Goal: Task Accomplishment & Management: Complete application form

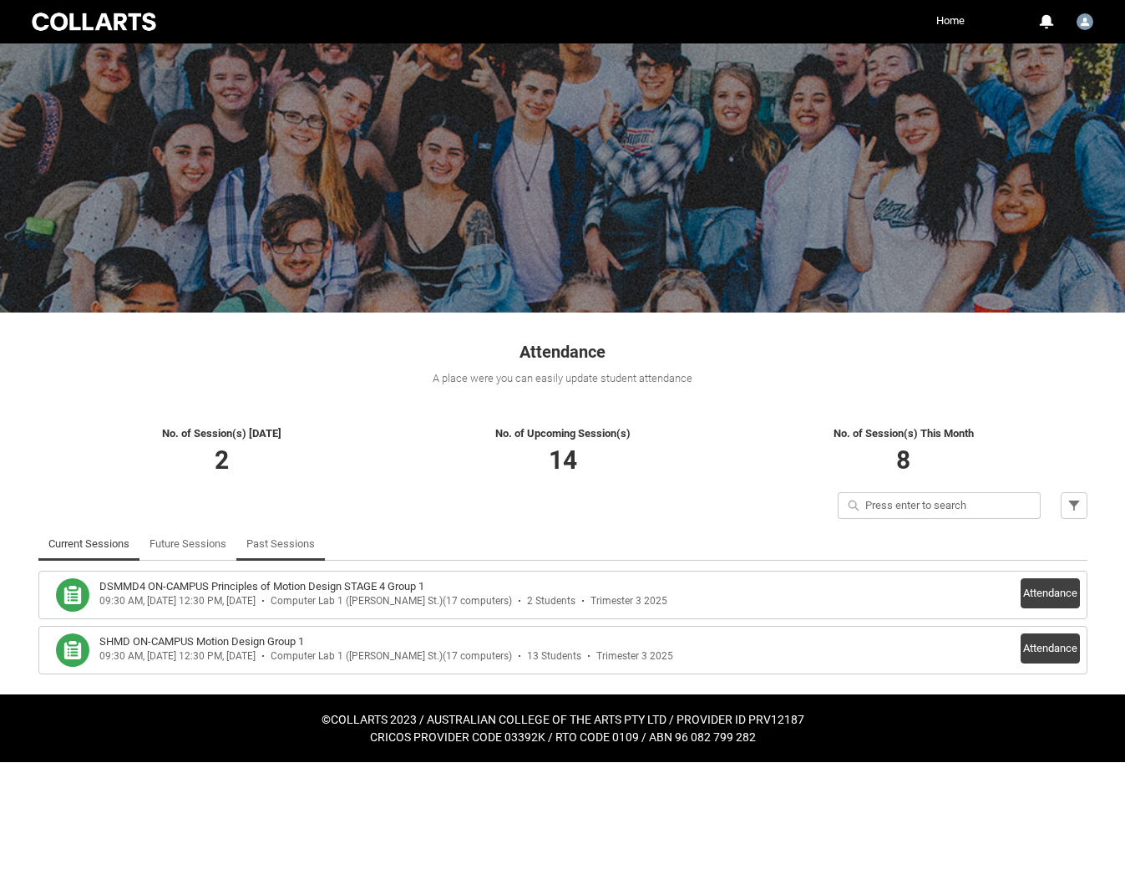
click at [262, 546] on link "Past Sessions" at bounding box center [280, 543] width 68 height 33
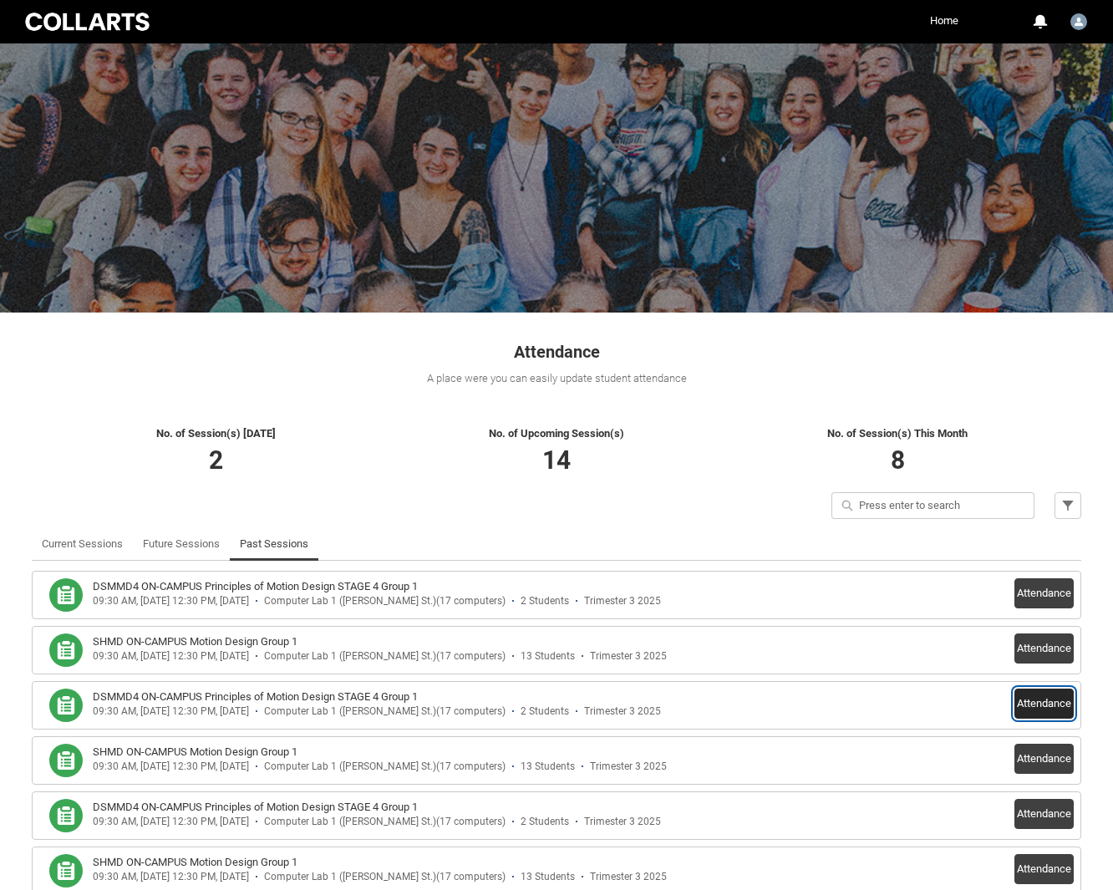
click at [1039, 704] on button "Attendance" at bounding box center [1043, 703] width 59 height 30
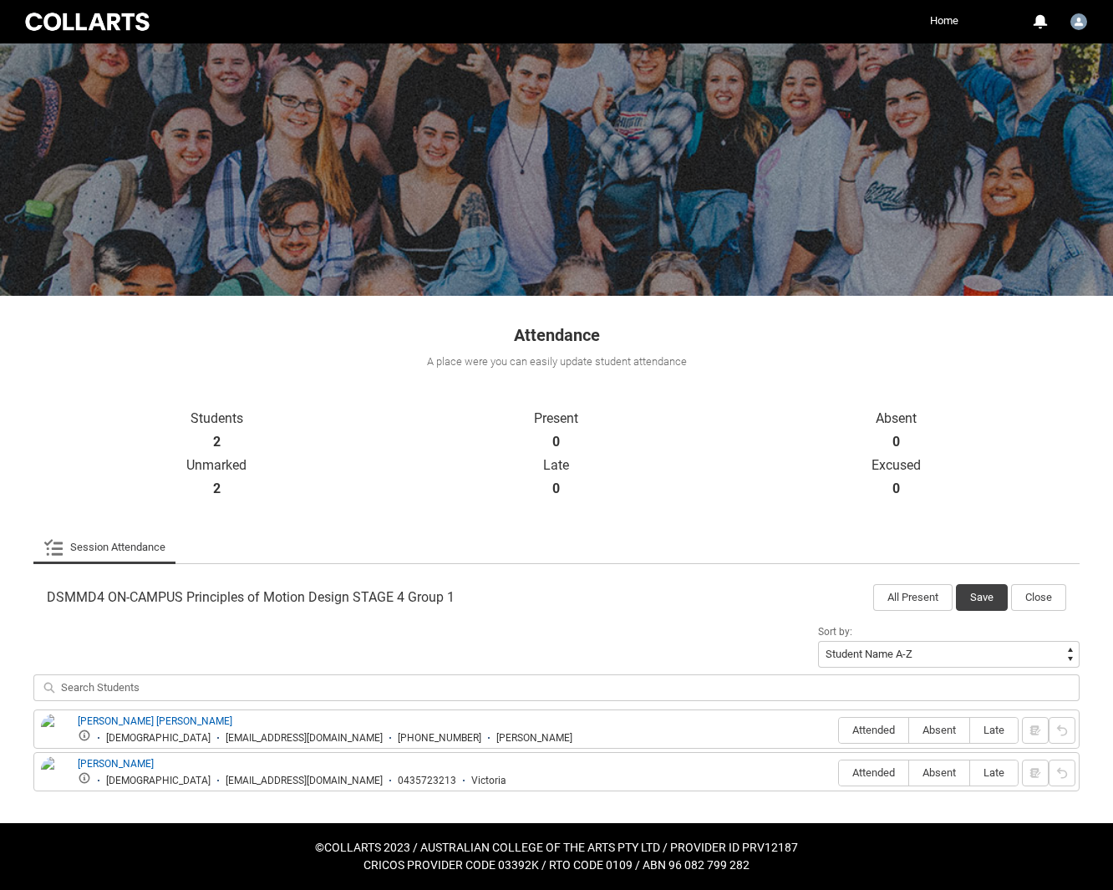
scroll to position [17, 0]
click at [957, 730] on span "Absent" at bounding box center [939, 729] width 60 height 13
click at [909, 730] on input "Absent" at bounding box center [908, 729] width 1 height 1
type lightning-radio-group "Absent"
radio input "true"
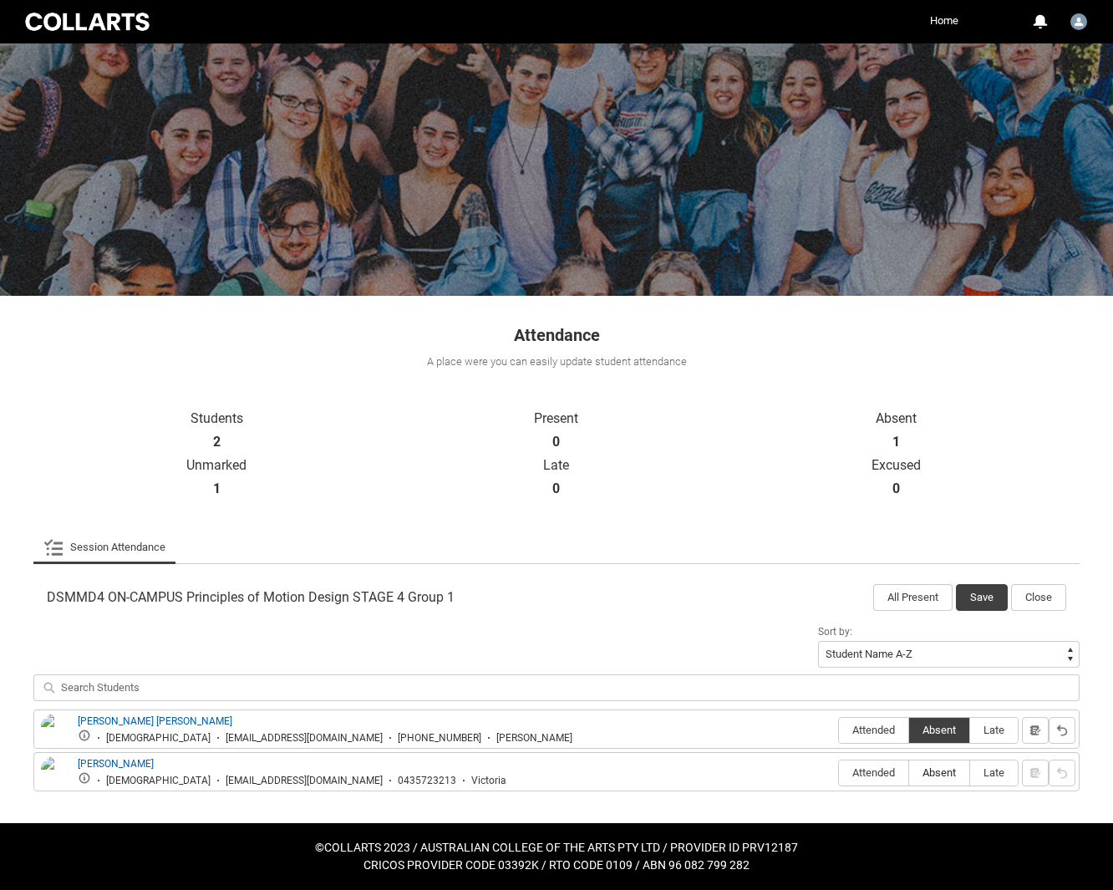
click at [952, 757] on label "Absent" at bounding box center [939, 773] width 60 height 26
click at [909, 757] on input "Absent" at bounding box center [908, 772] width 1 height 1
type lightning-radio-group "Absent"
radio input "true"
click at [972, 597] on button "Save" at bounding box center [982, 597] width 52 height 27
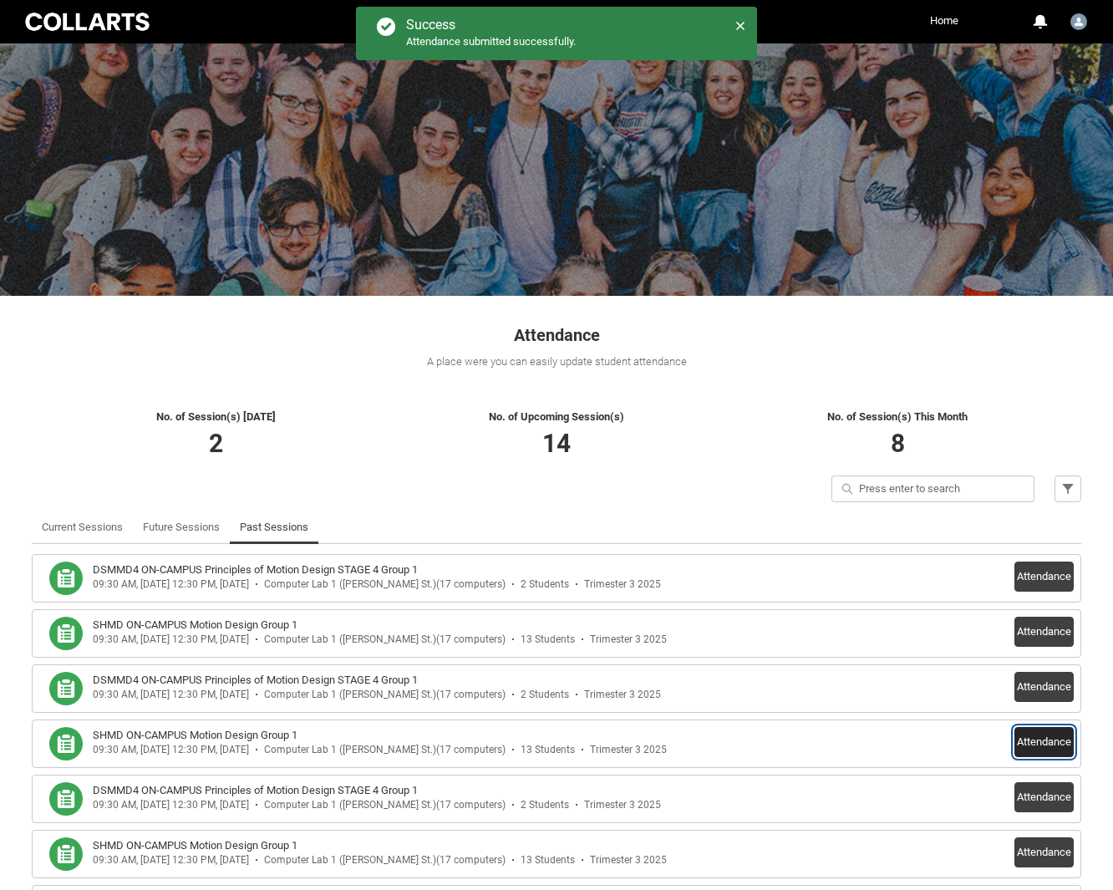
click at [1027, 748] on button "Attendance" at bounding box center [1043, 742] width 59 height 30
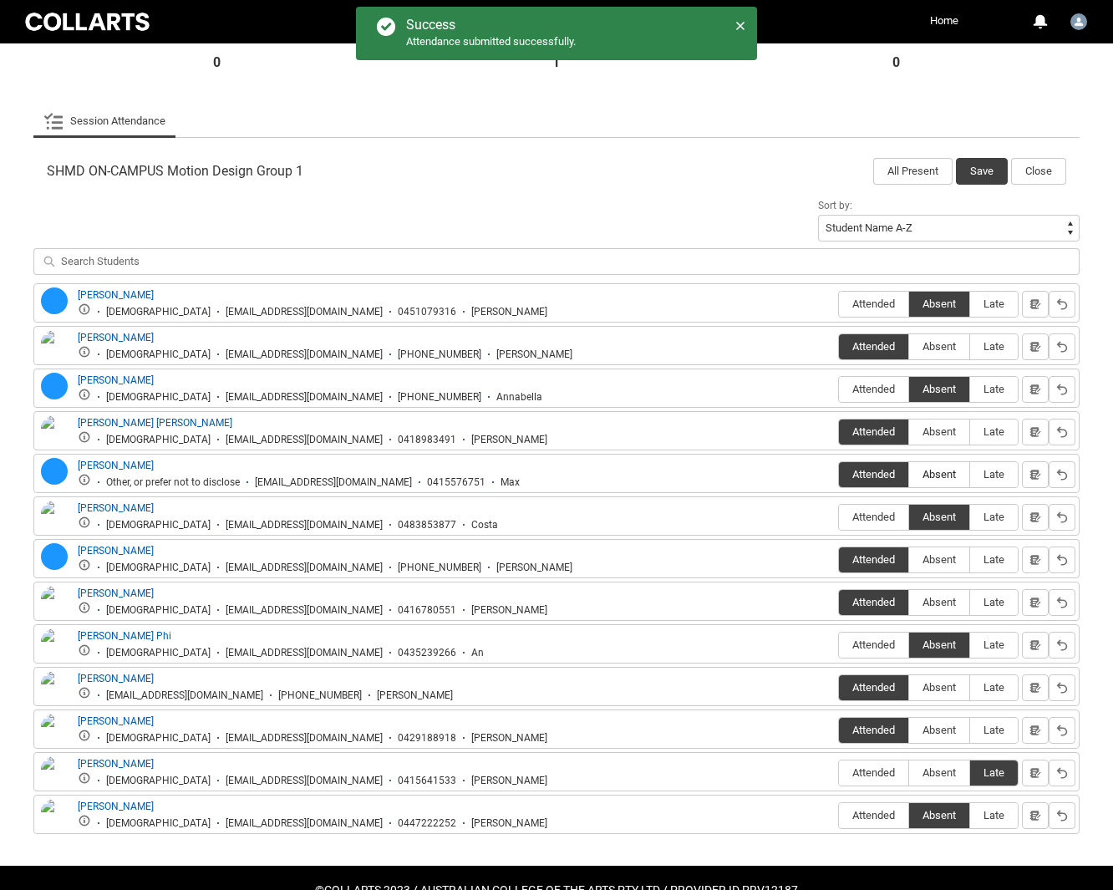
scroll to position [440, 0]
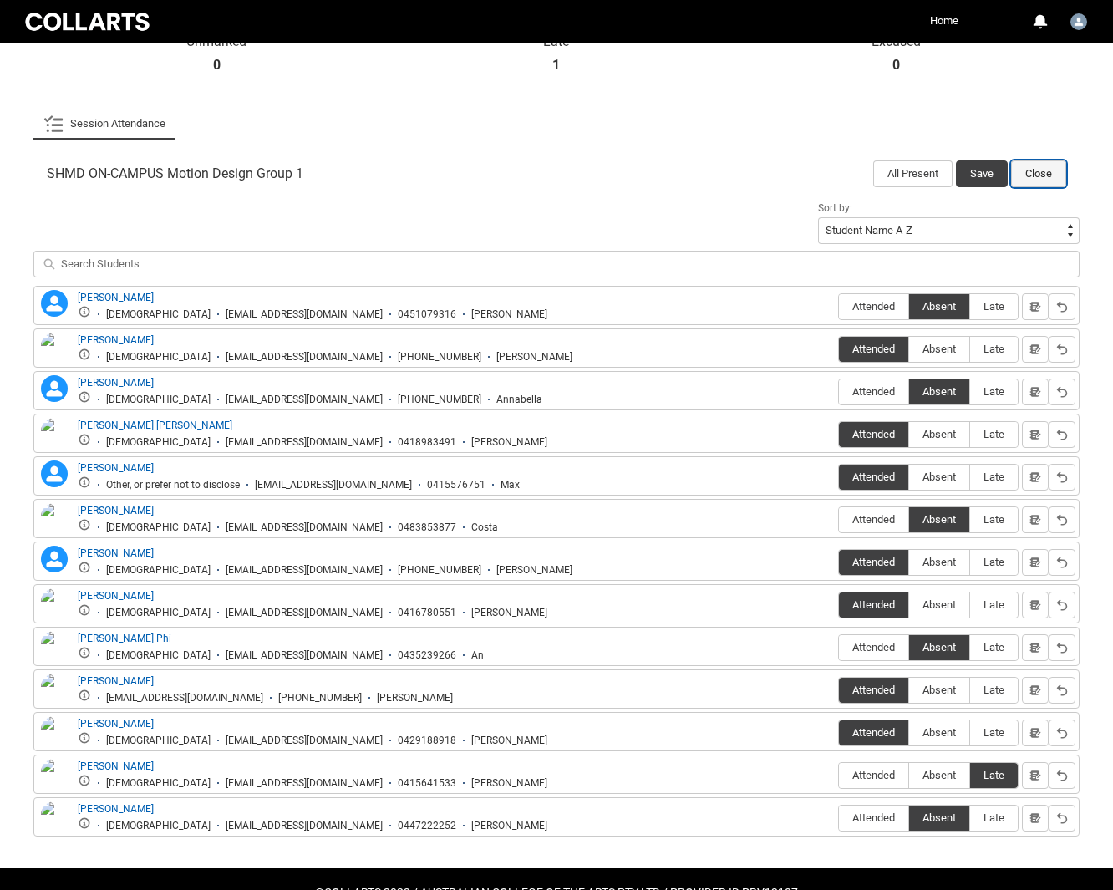
click at [1040, 175] on button "Close" at bounding box center [1038, 173] width 55 height 27
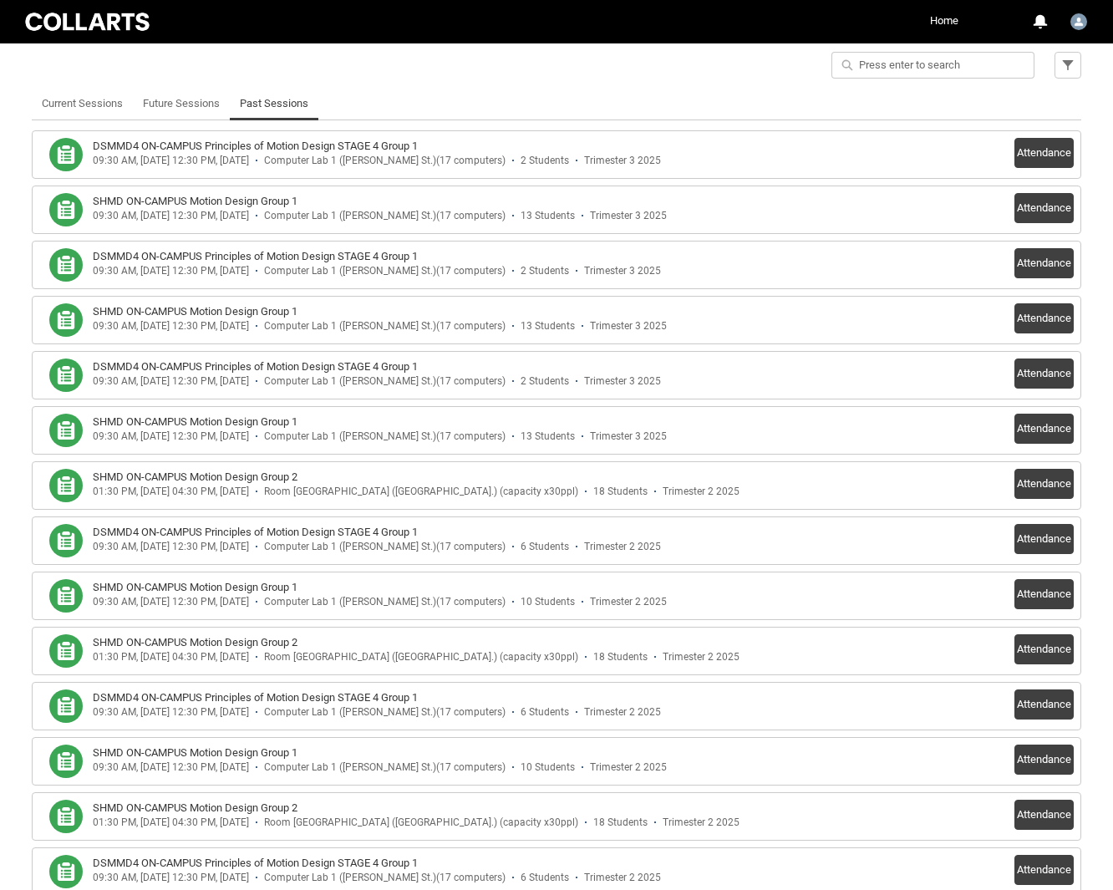
scroll to position [454, 0]
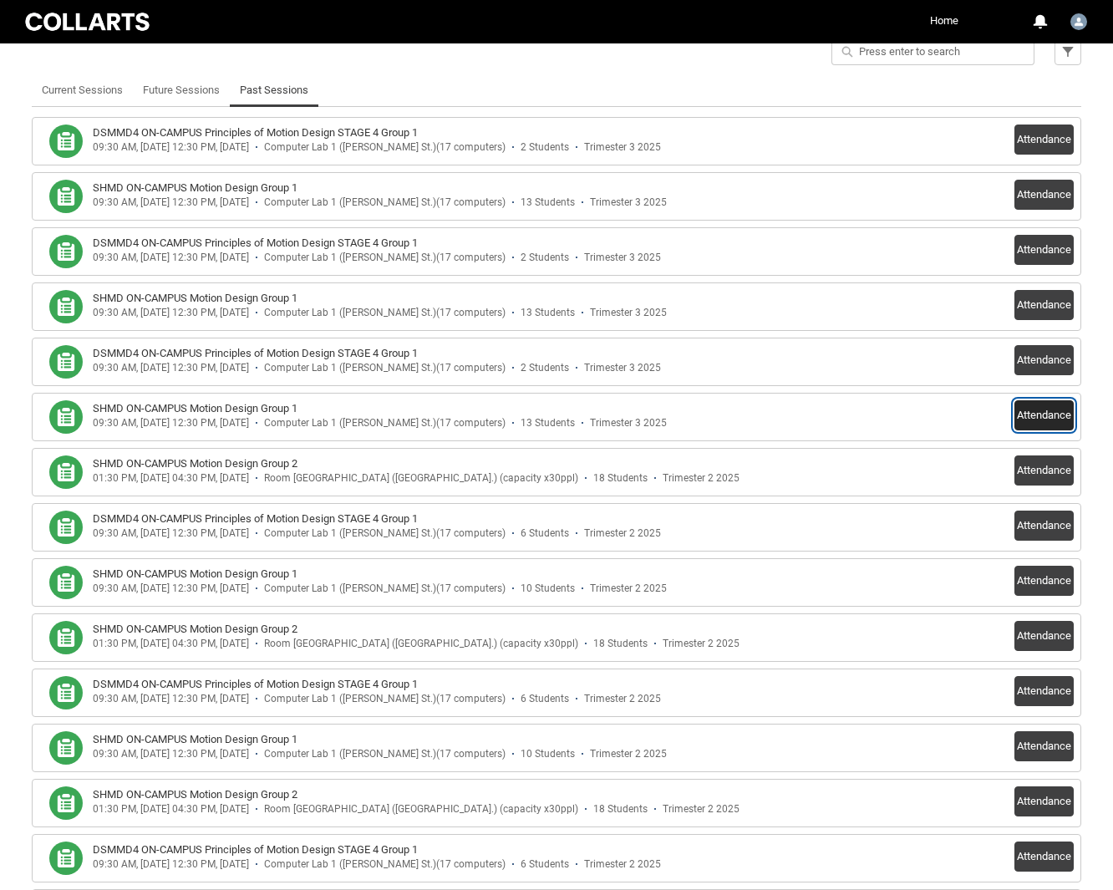
click at [1047, 423] on button "Attendance" at bounding box center [1043, 415] width 59 height 30
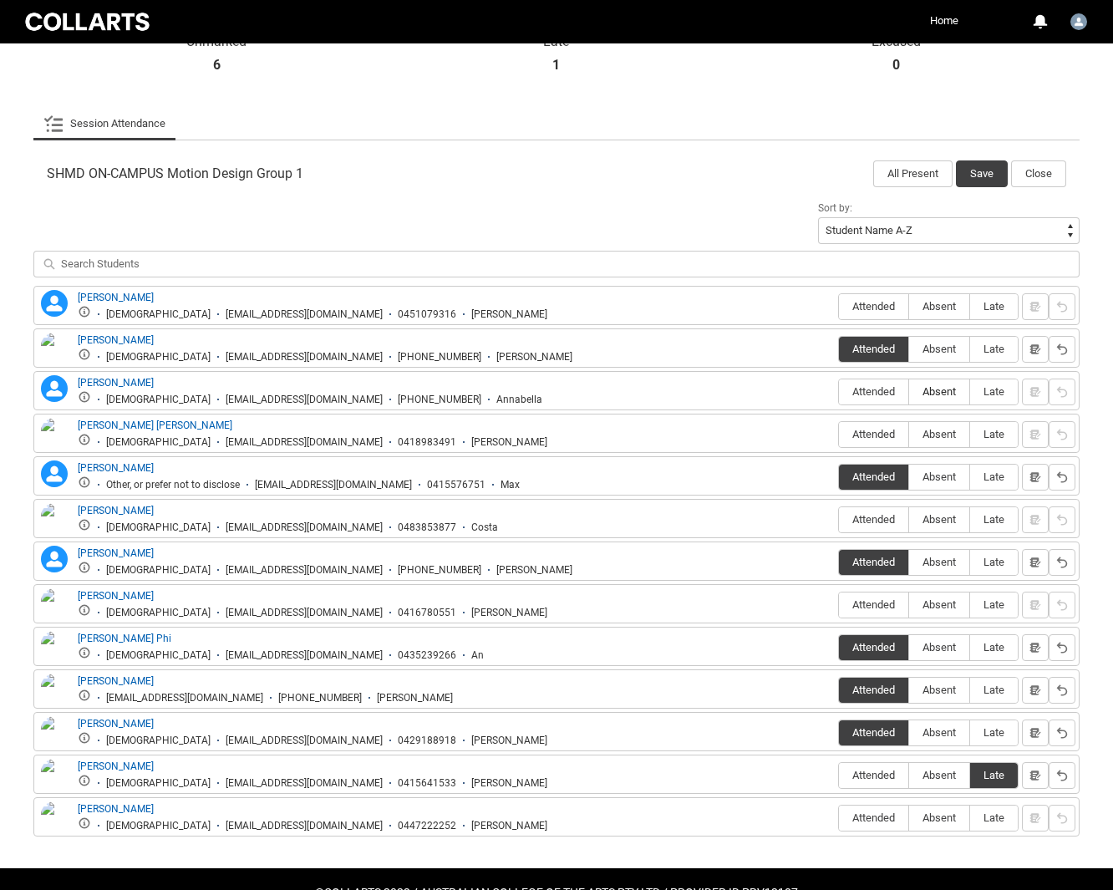
click at [945, 394] on span "Absent" at bounding box center [939, 391] width 60 height 13
click at [909, 392] on input "Absent" at bounding box center [908, 391] width 1 height 1
type lightning-radio-group "Absent"
radio input "true"
click at [1009, 440] on span "Late" at bounding box center [994, 434] width 48 height 13
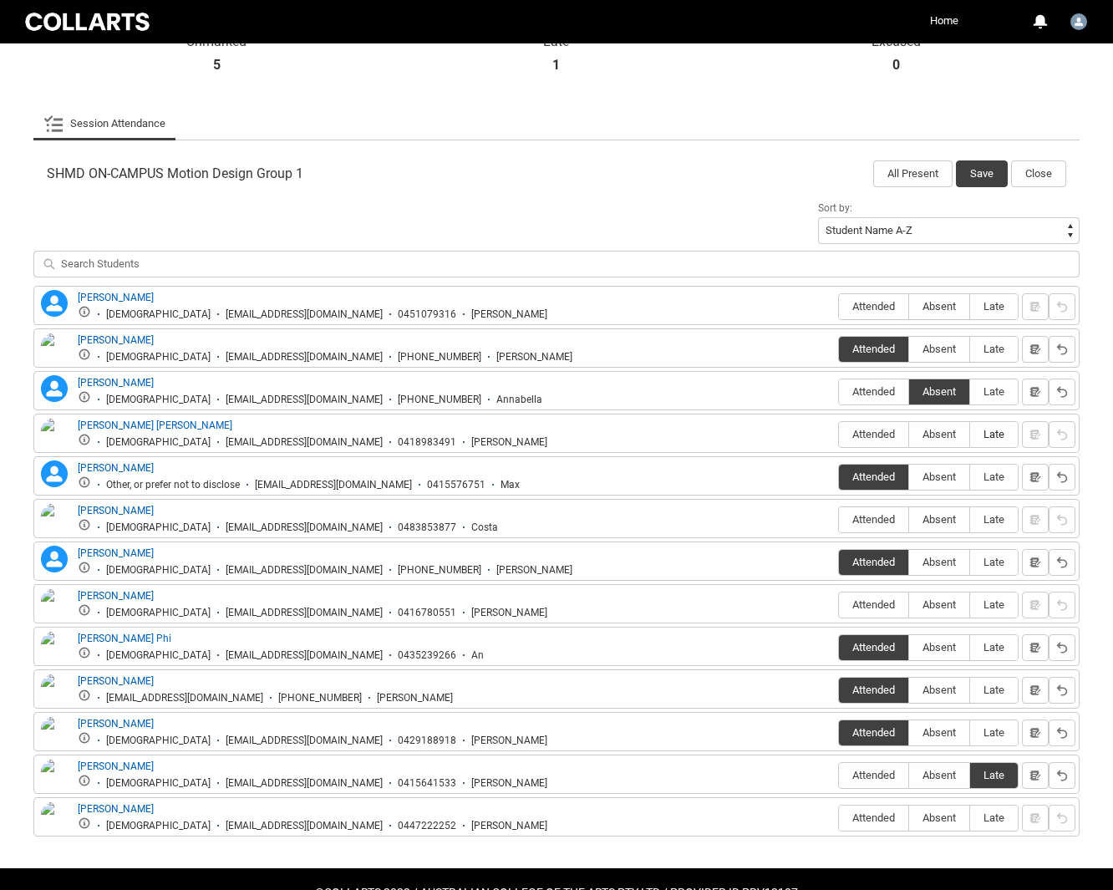
click at [970, 434] on input "Late" at bounding box center [969, 433] width 1 height 1
type lightning-radio-group "Late"
radio input "true"
click at [877, 448] on div "Attended Absent Late" at bounding box center [928, 435] width 180 height 28
click at [877, 440] on span "Attended" at bounding box center [873, 434] width 69 height 13
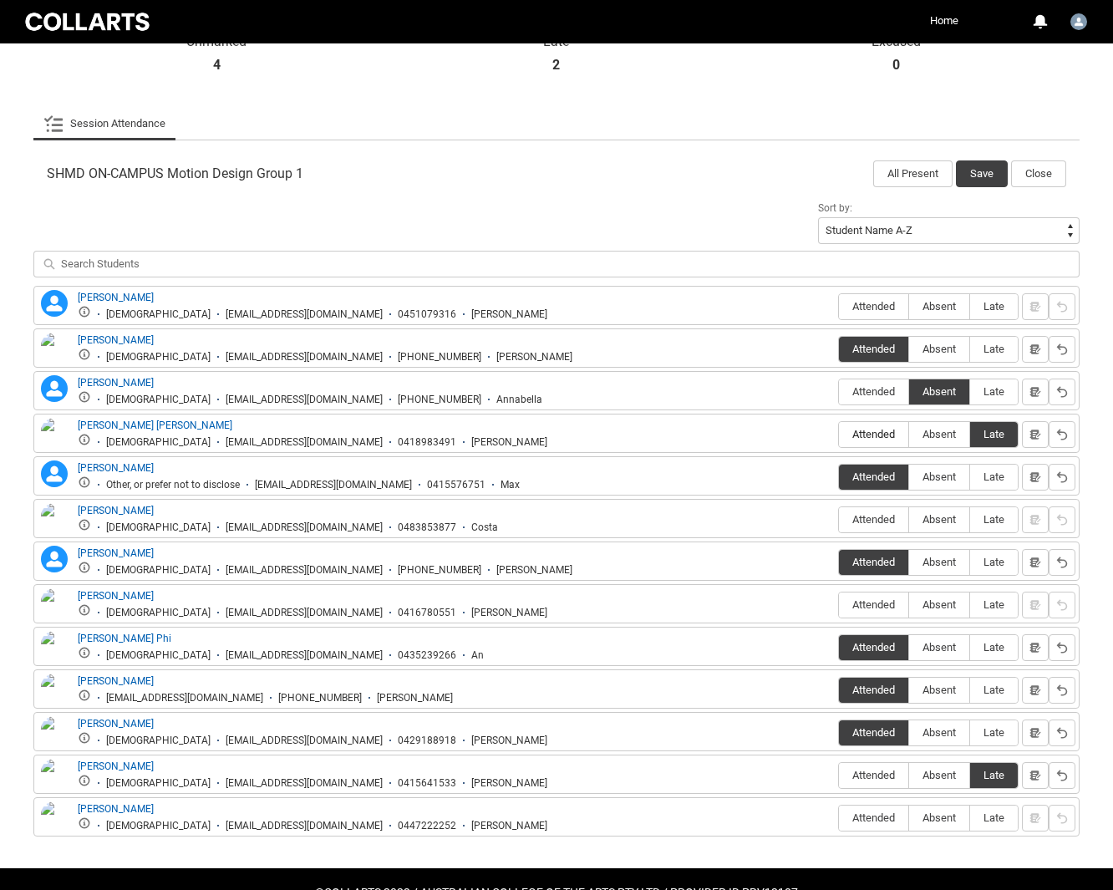
click at [839, 434] on input "Attended" at bounding box center [838, 433] width 1 height 1
type lightning-radio-group "Attended"
radio input "true"
click at [885, 608] on span "Attended" at bounding box center [873, 604] width 69 height 13
click at [839, 605] on input "Attended" at bounding box center [838, 604] width 1 height 1
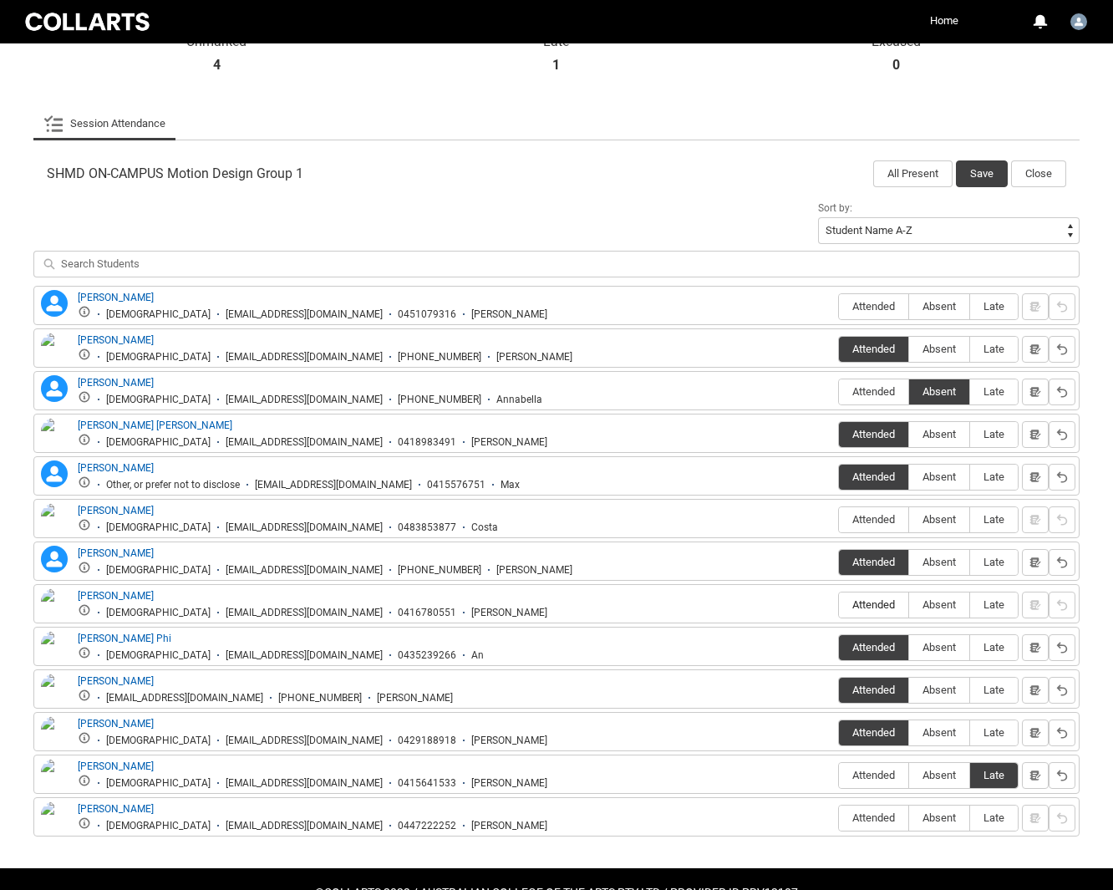
type lightning-radio-group "Attended"
radio input "true"
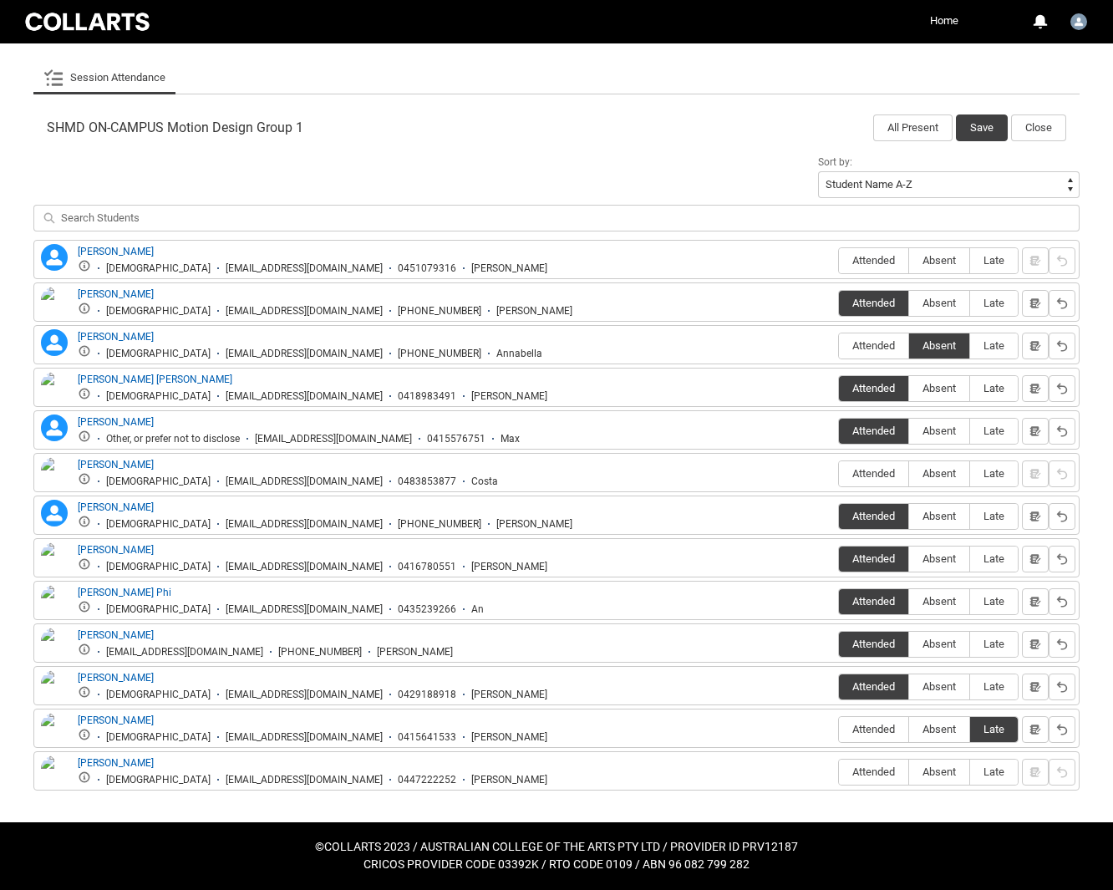
scroll to position [486, 0]
click at [950, 757] on label "Absent" at bounding box center [939, 772] width 60 height 26
click at [909, 757] on input "Absent" at bounding box center [908, 771] width 1 height 1
type lightning-radio-group "Absent"
radio input "true"
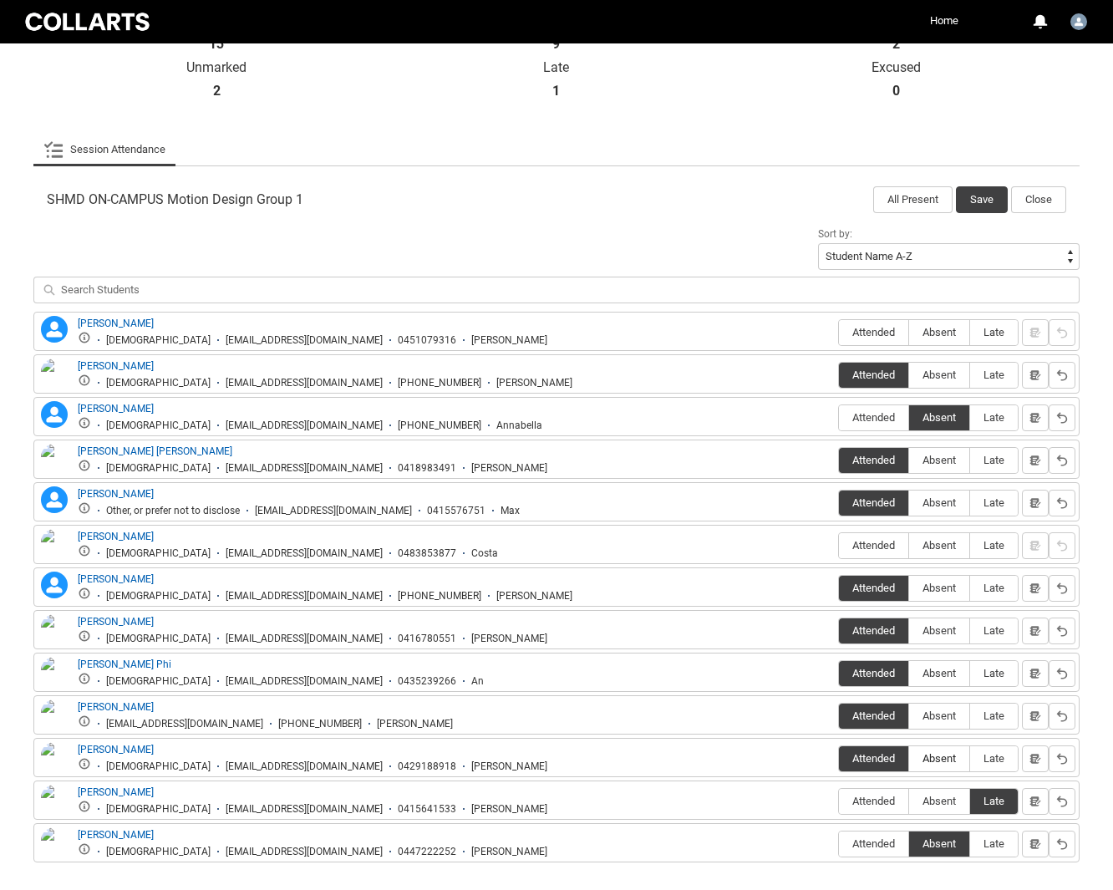
scroll to position [194, 0]
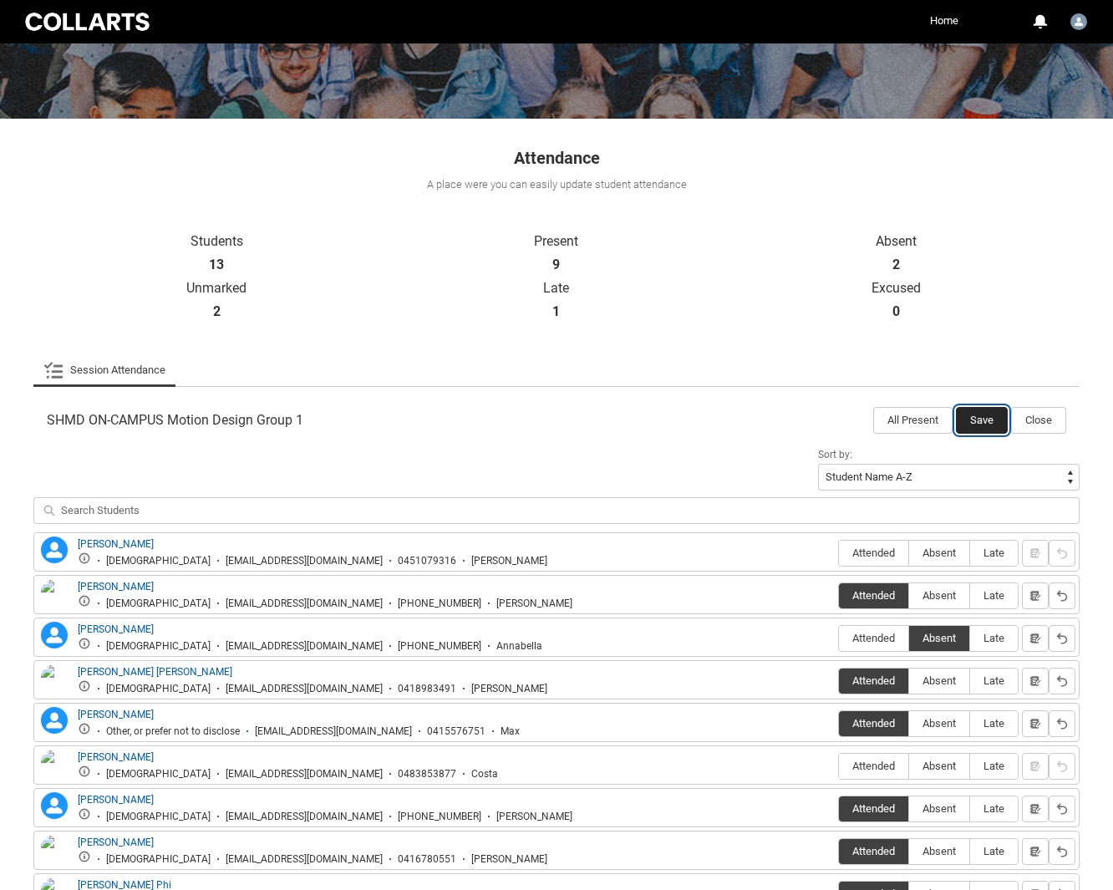
click at [970, 420] on button "Save" at bounding box center [982, 420] width 52 height 27
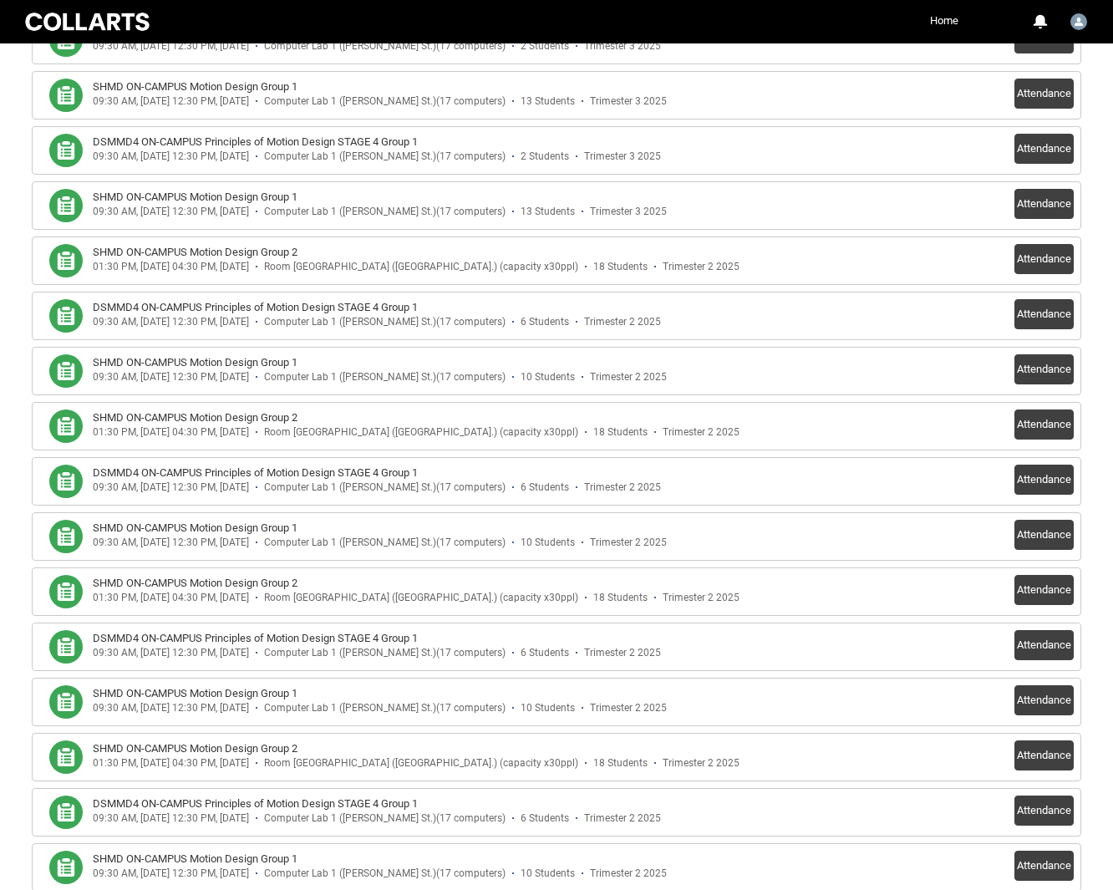
scroll to position [474, 0]
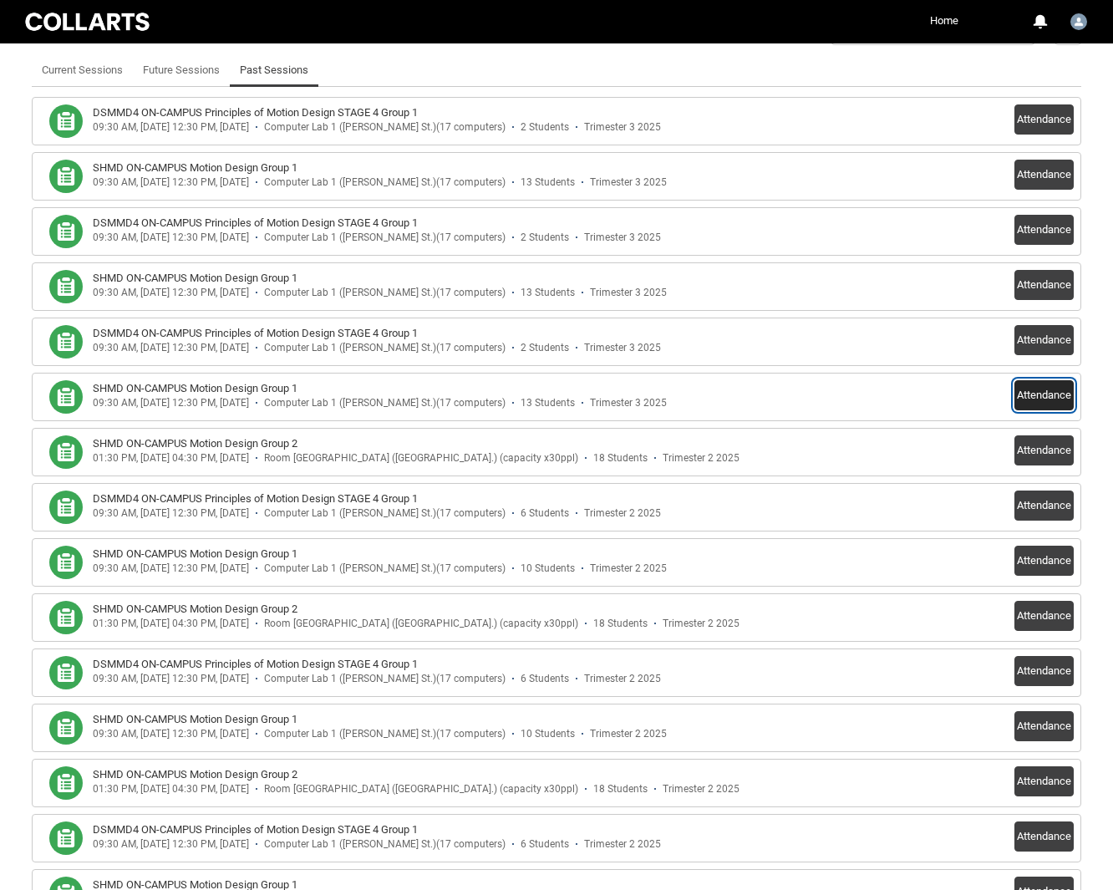
click at [1042, 393] on button "Attendance" at bounding box center [1043, 395] width 59 height 30
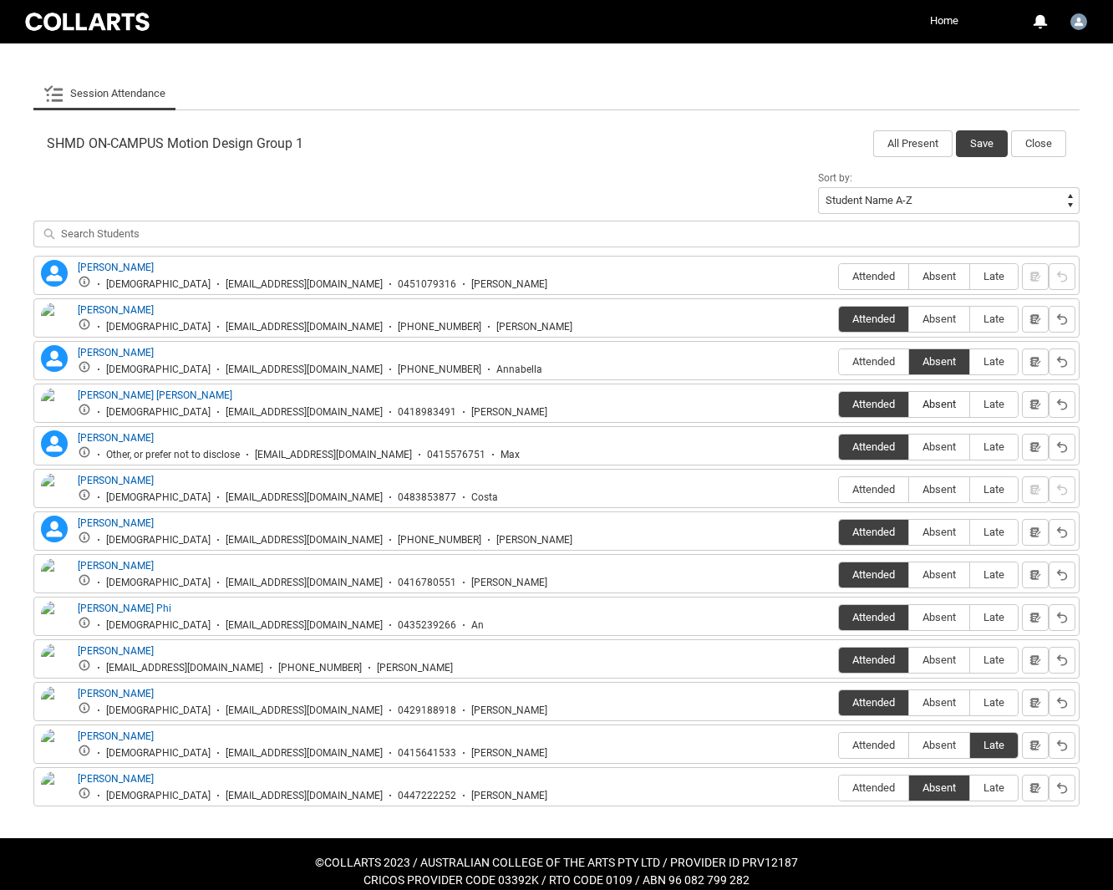
scroll to position [486, 0]
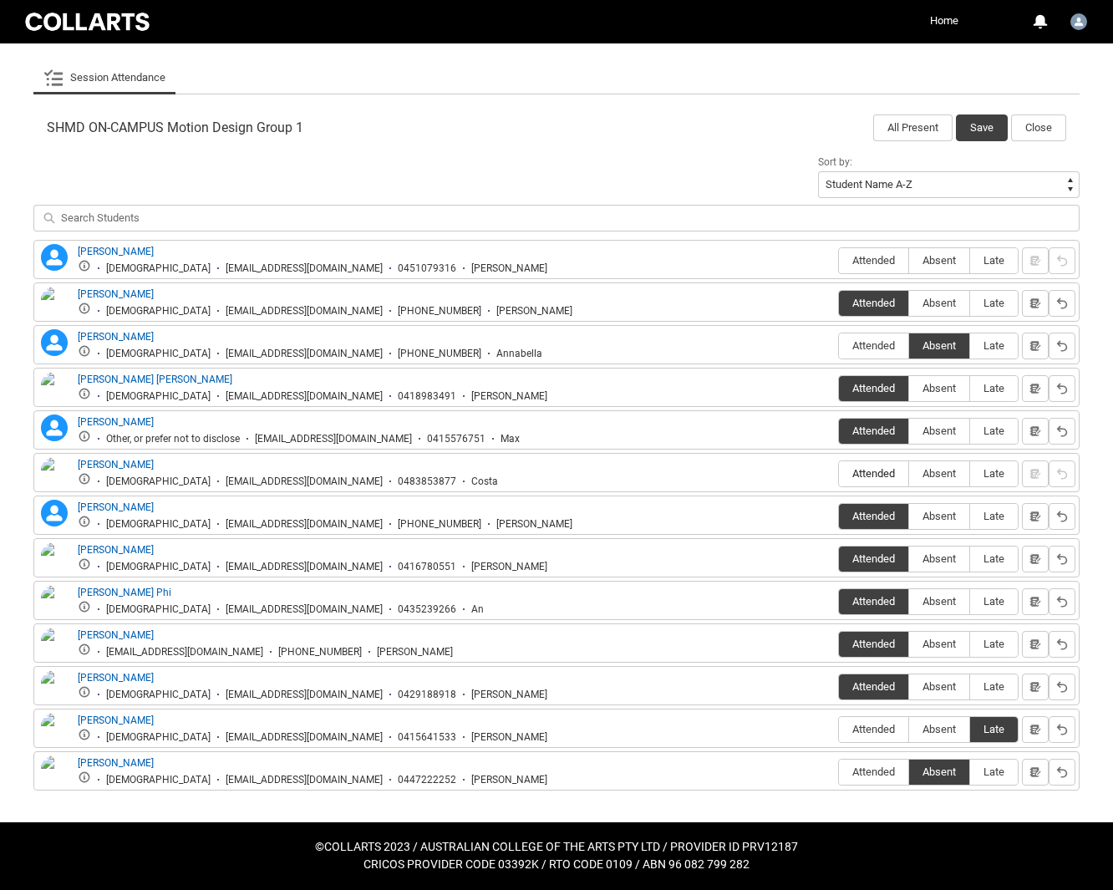
click at [897, 473] on span "Attended" at bounding box center [873, 473] width 69 height 13
click at [839, 473] on input "Attended" at bounding box center [838, 473] width 1 height 1
type lightning-radio-group "Attended"
radio input "true"
click at [890, 266] on label "Attended" at bounding box center [873, 261] width 69 height 26
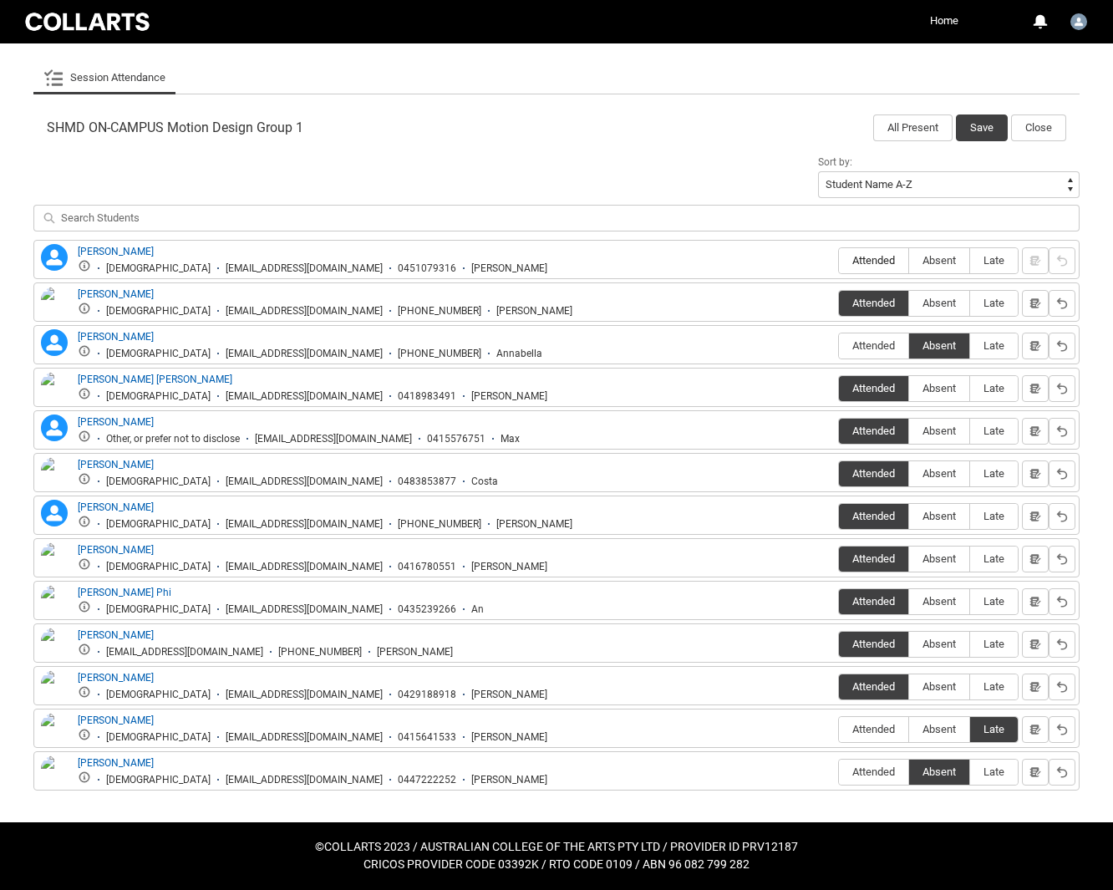
click at [839, 261] on input "Attended" at bounding box center [838, 260] width 1 height 1
type lightning-radio-group "Attended"
radio input "true"
click at [991, 266] on span "Late" at bounding box center [994, 260] width 48 height 13
click at [970, 261] on input "Late" at bounding box center [969, 260] width 1 height 1
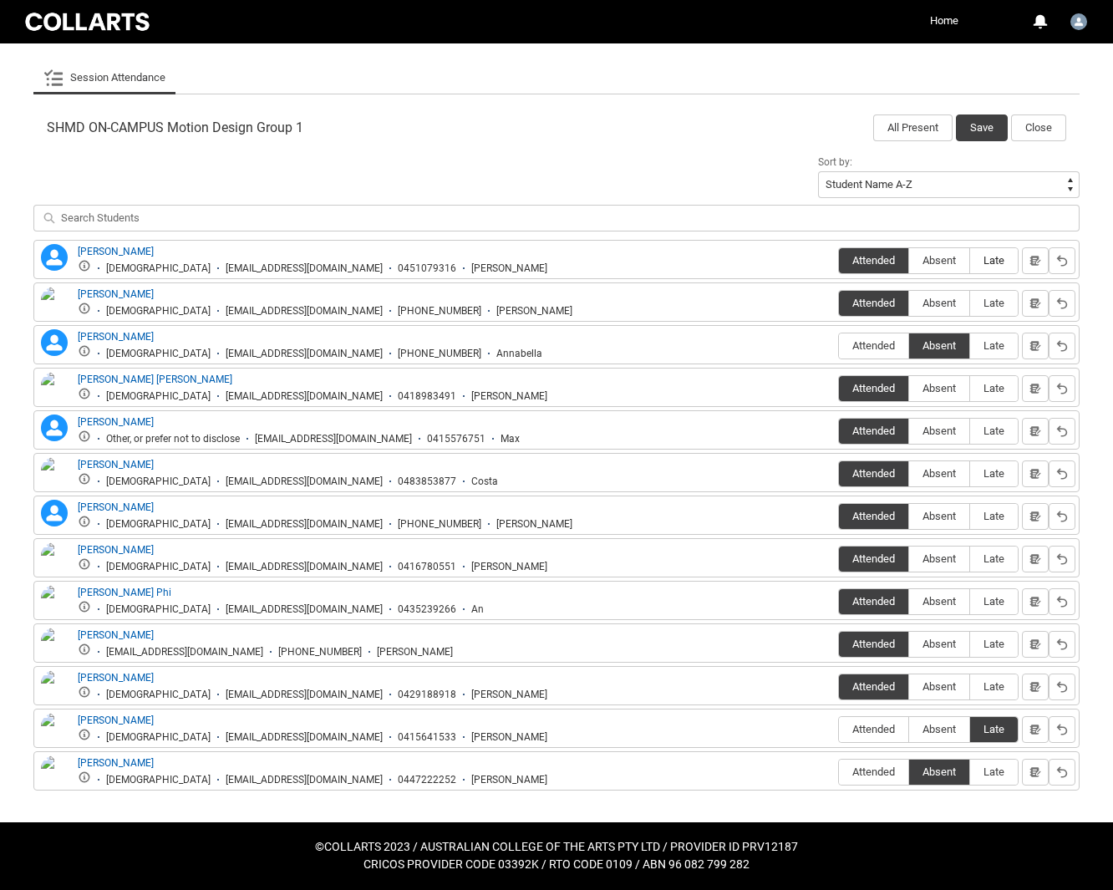
type lightning-radio-group "Late"
radio input "true"
click at [973, 134] on button "Save" at bounding box center [982, 127] width 52 height 27
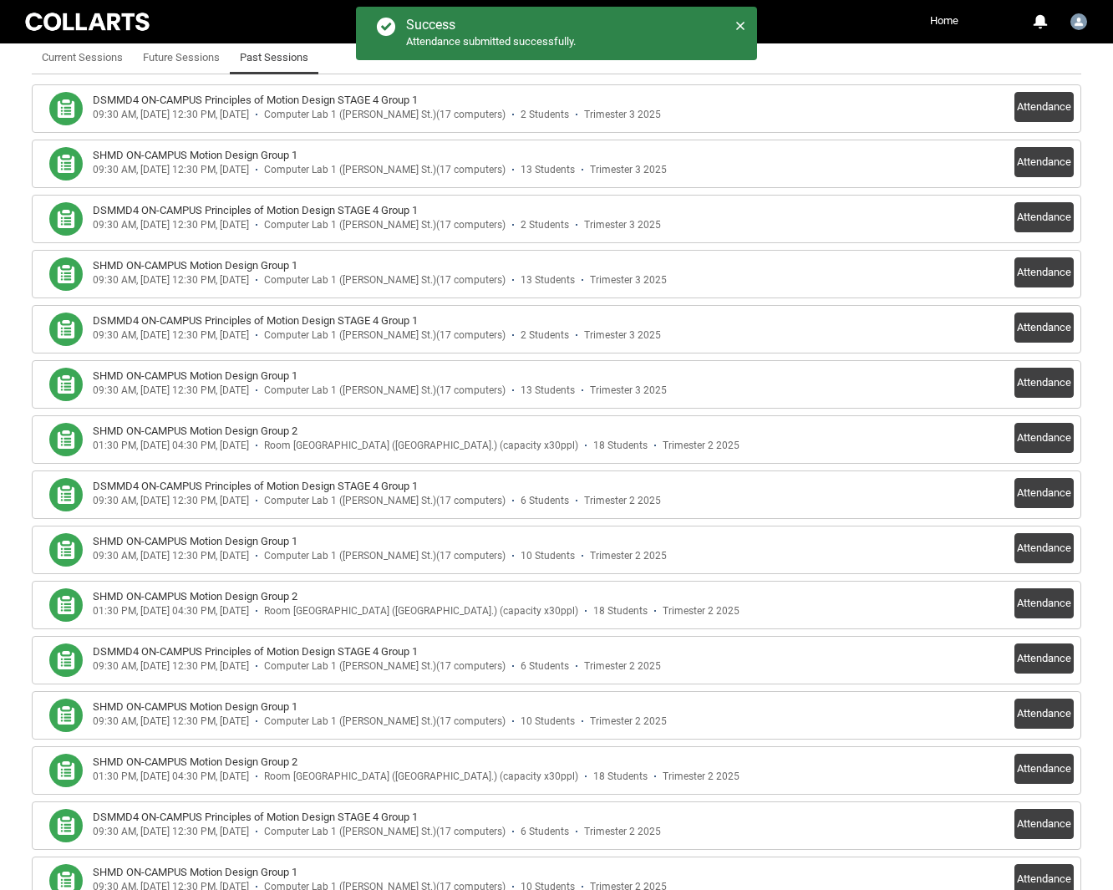
scroll to position [499, 0]
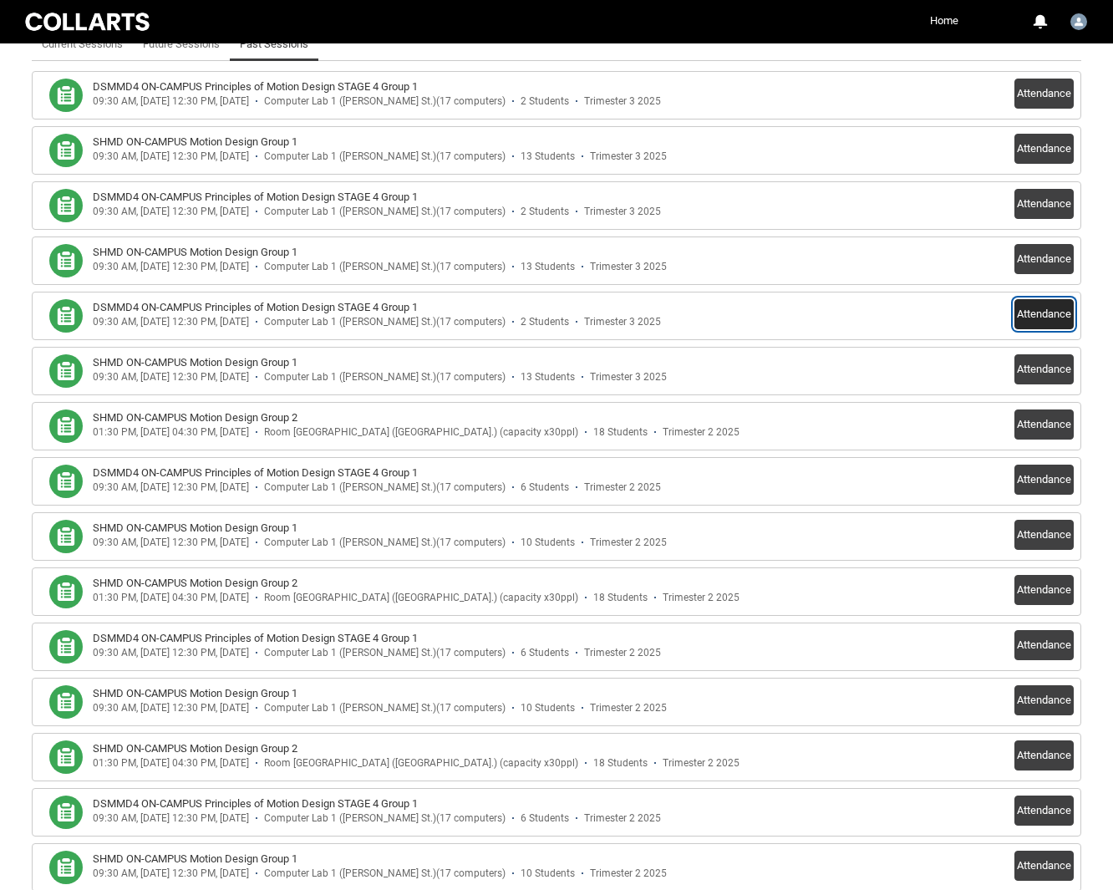
click at [1061, 323] on button "Attendance" at bounding box center [1043, 314] width 59 height 30
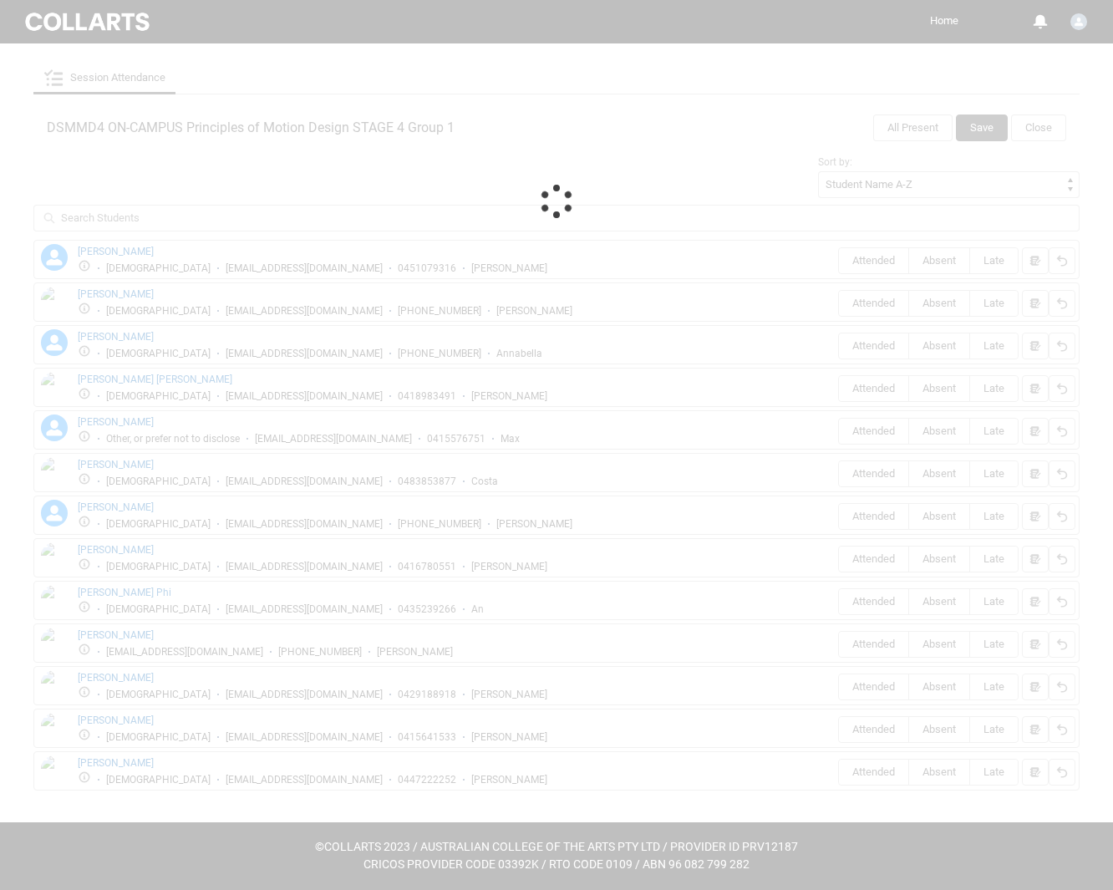
scroll to position [17, 0]
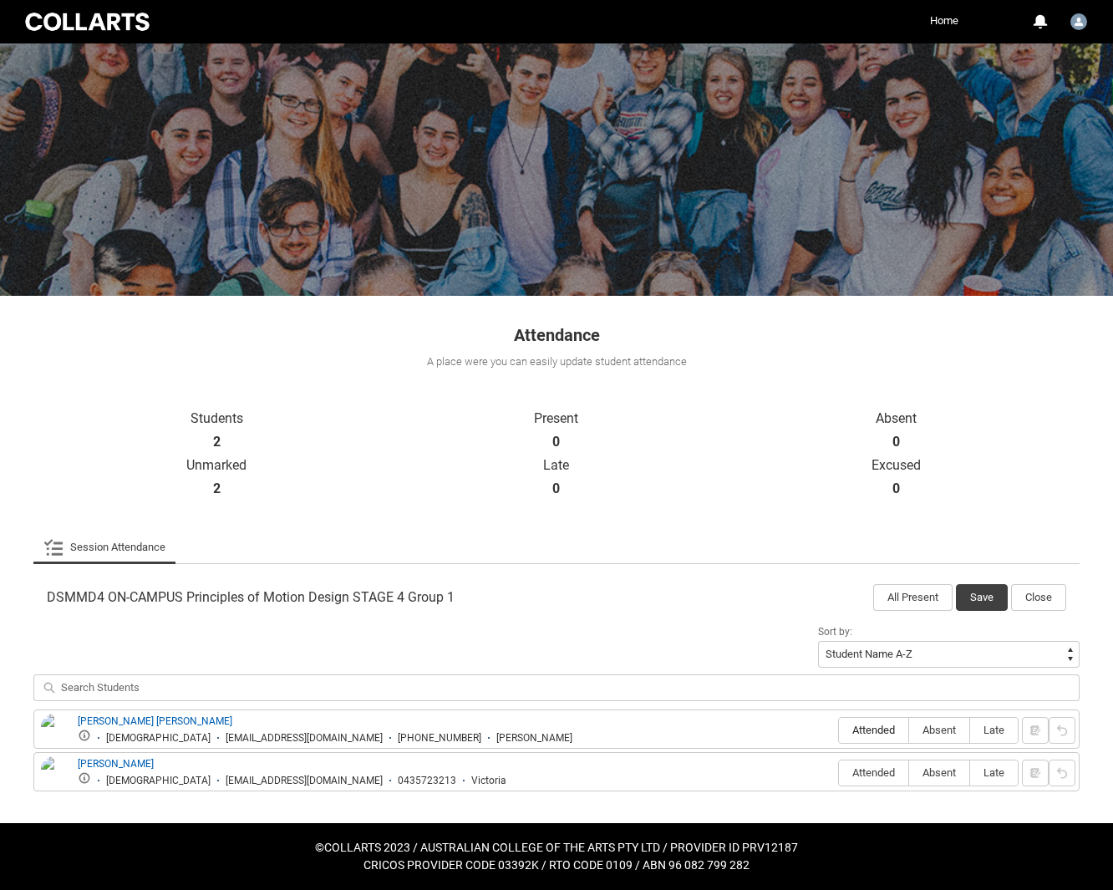
click at [875, 728] on span "Attended" at bounding box center [873, 729] width 69 height 13
click at [839, 729] on input "Attended" at bounding box center [838, 729] width 1 height 1
type lightning-radio-group "Attended"
radio input "true"
click at [961, 757] on span "Absent" at bounding box center [939, 772] width 60 height 13
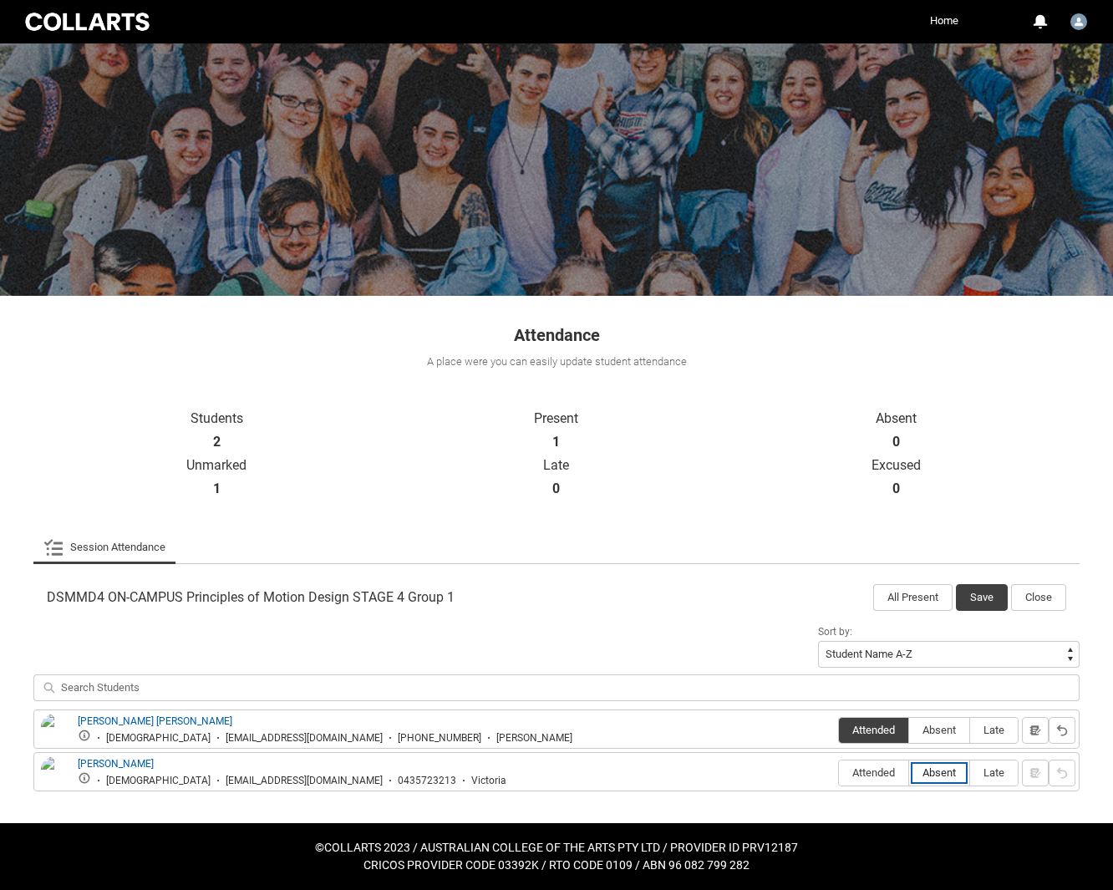
click at [909, 757] on input "Absent" at bounding box center [908, 772] width 1 height 1
type lightning-radio-group "Absent"
radio input "true"
click at [981, 601] on button "Save" at bounding box center [982, 597] width 52 height 27
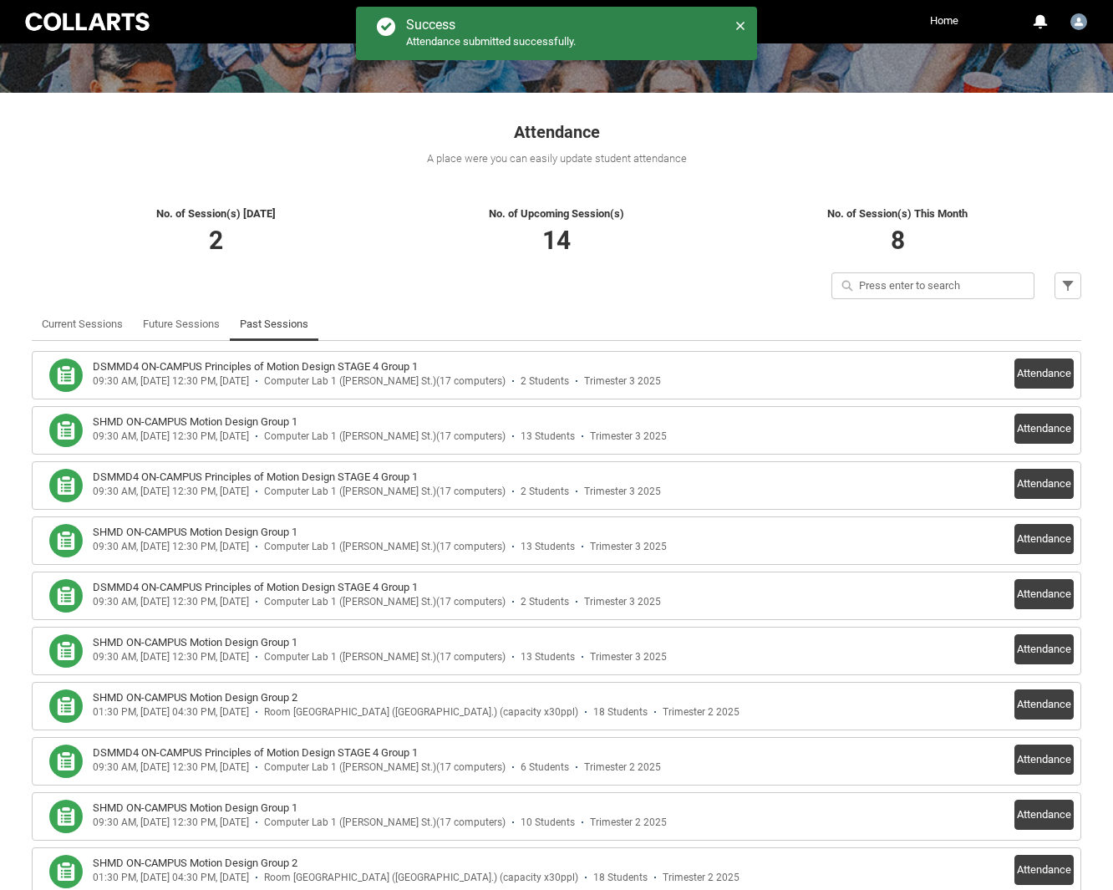
scroll to position [225, 0]
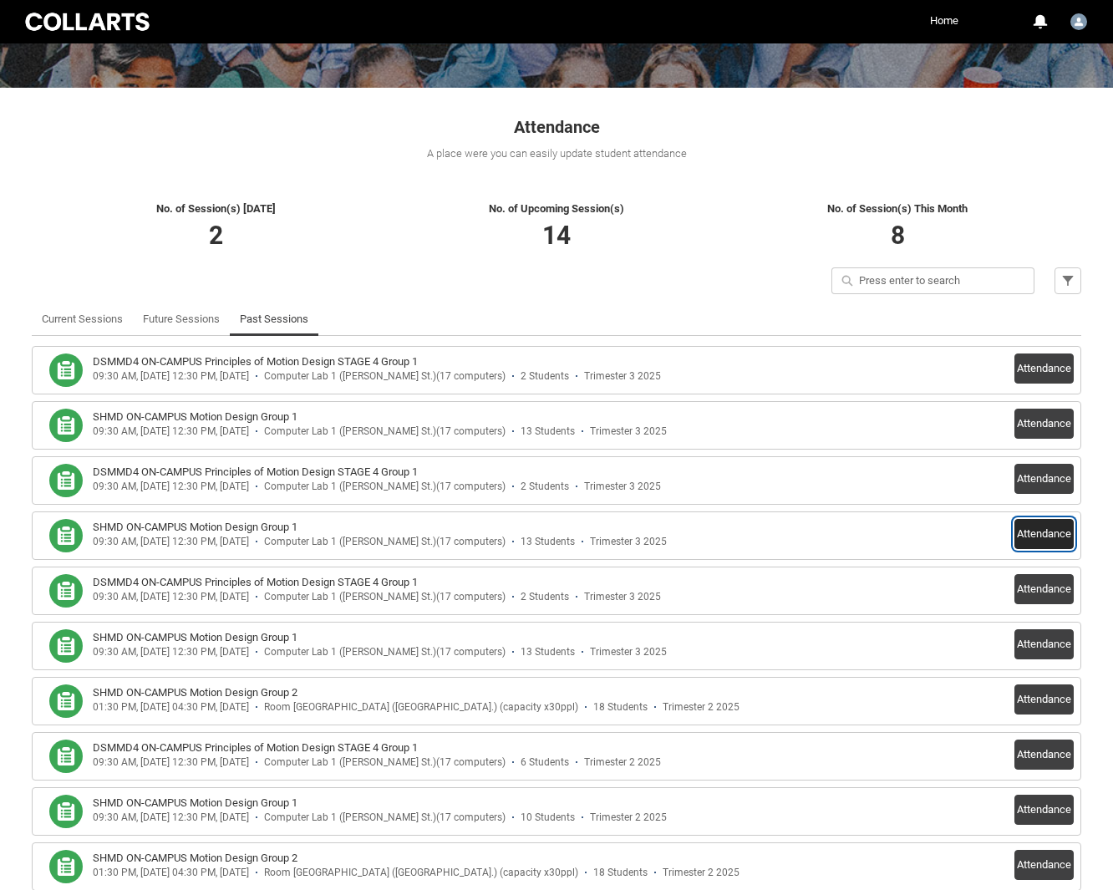
click at [1047, 540] on button "Attendance" at bounding box center [1043, 534] width 59 height 30
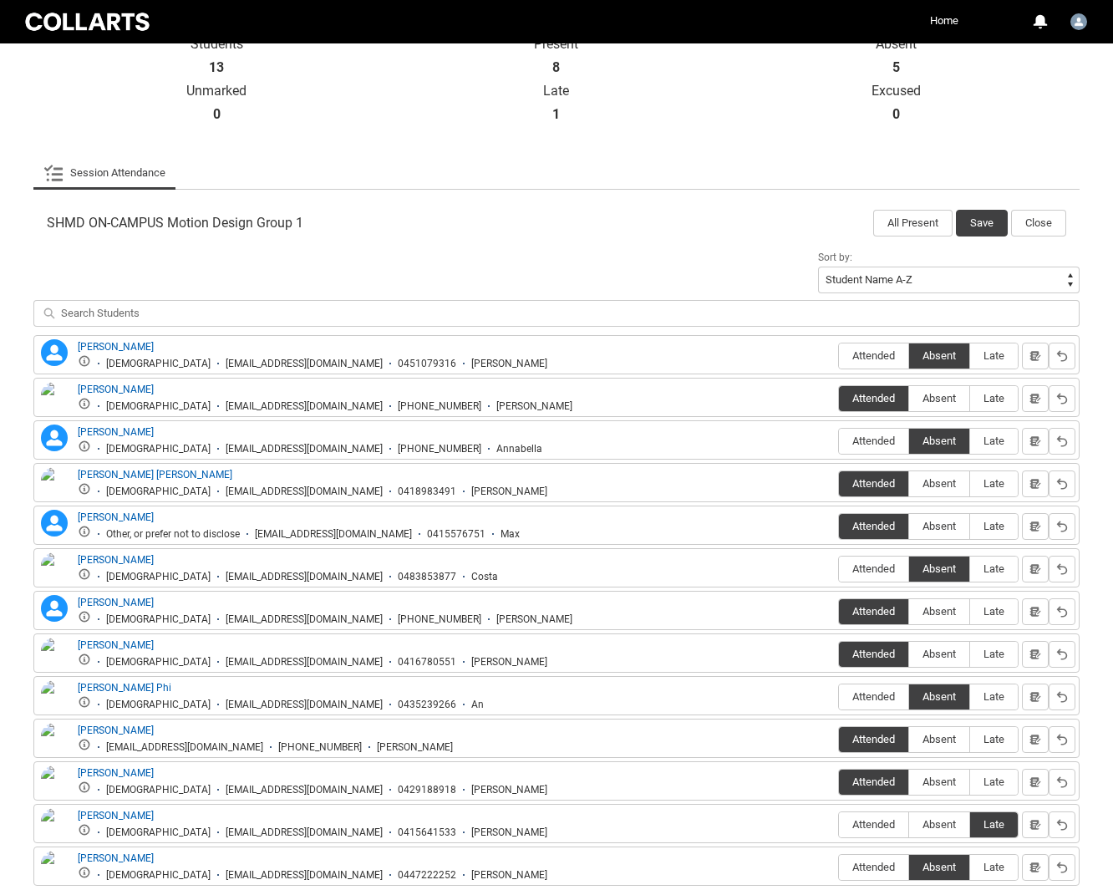
scroll to position [390, 0]
click at [978, 234] on button "Save" at bounding box center [982, 223] width 52 height 27
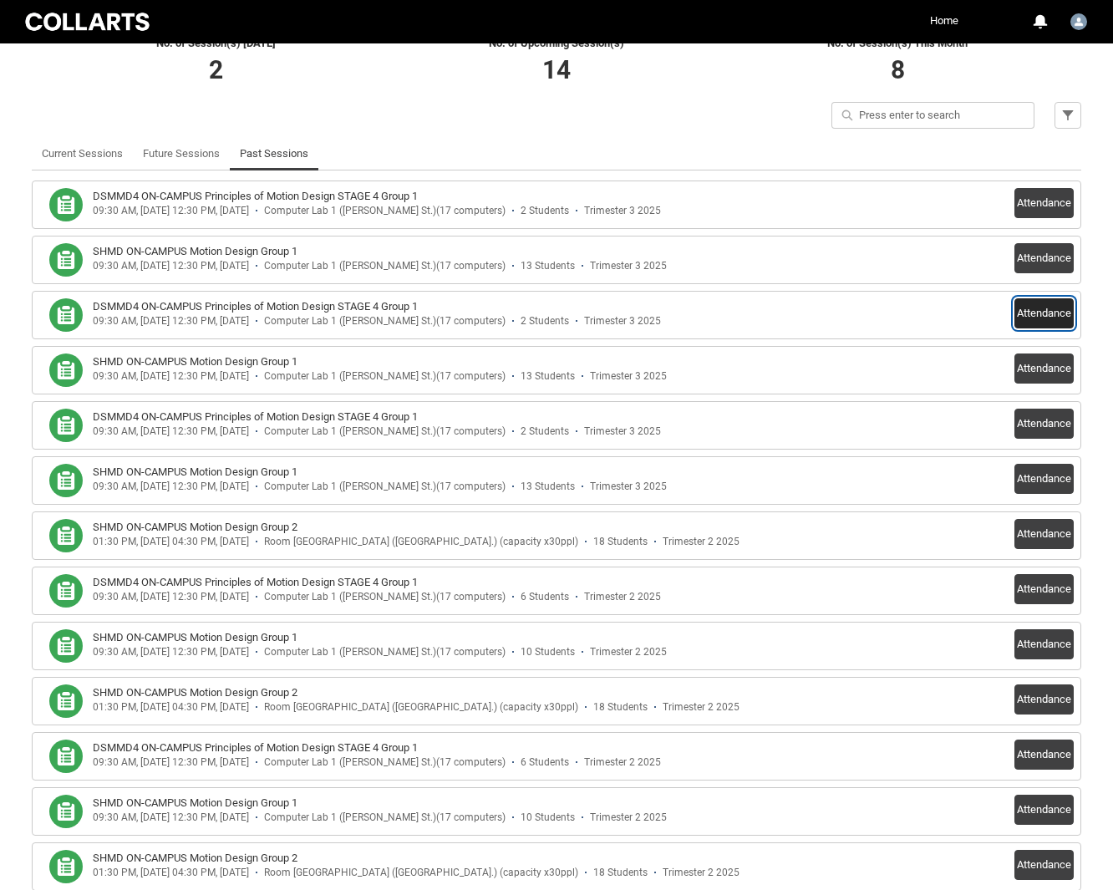
click at [1047, 320] on button "Attendance" at bounding box center [1043, 313] width 59 height 30
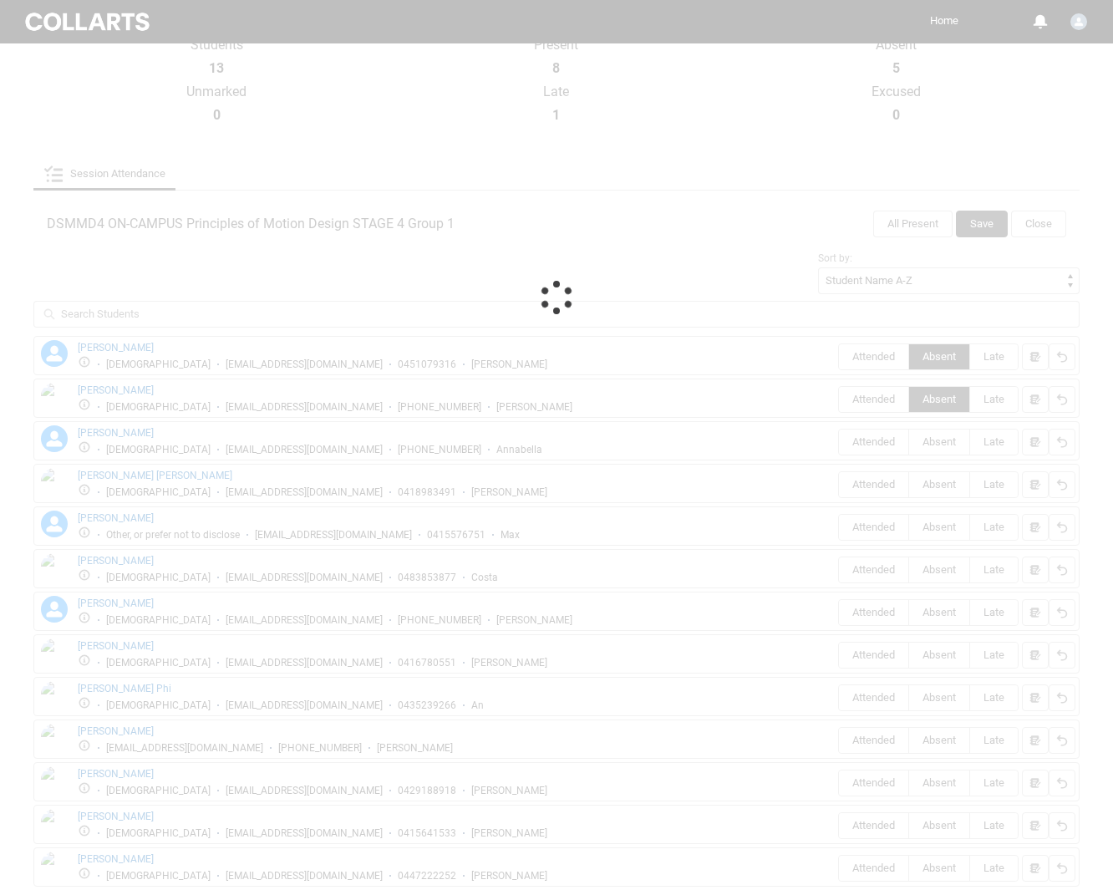
scroll to position [17, 0]
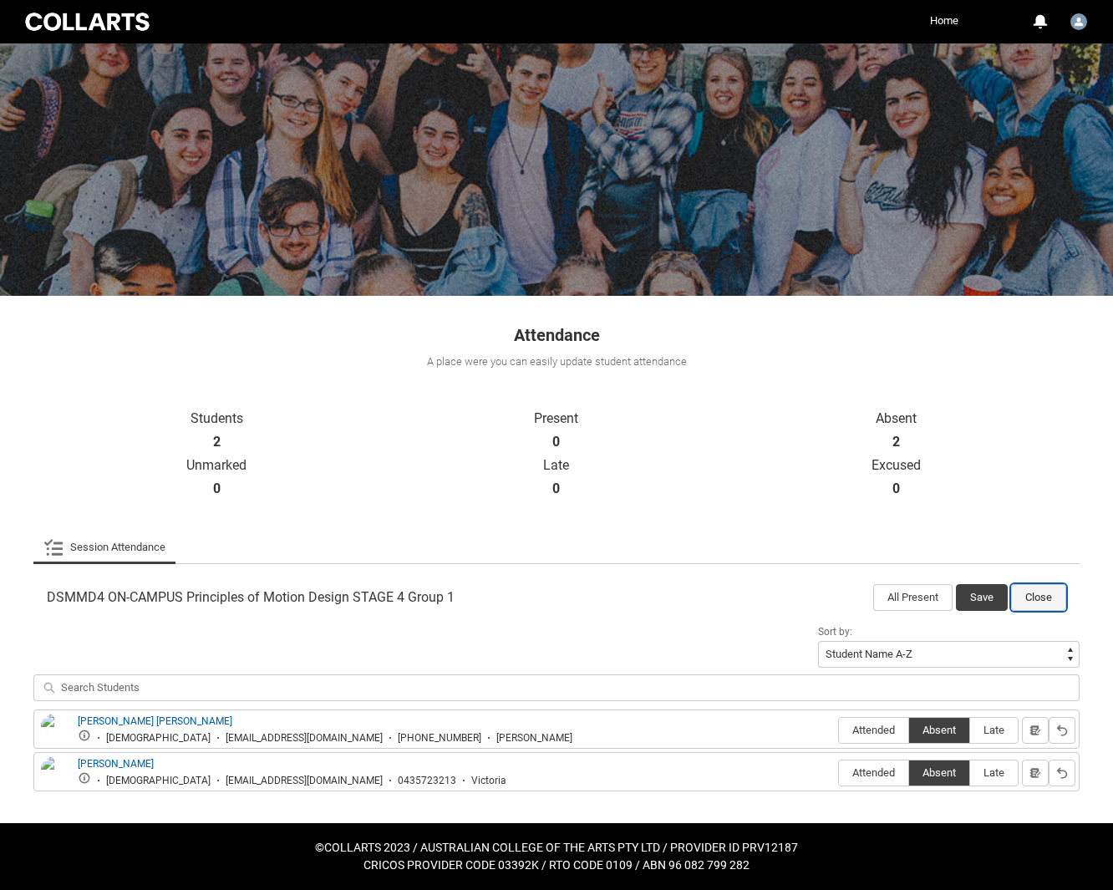
click at [1040, 600] on button "Close" at bounding box center [1038, 597] width 55 height 27
